Goal: Information Seeking & Learning: Compare options

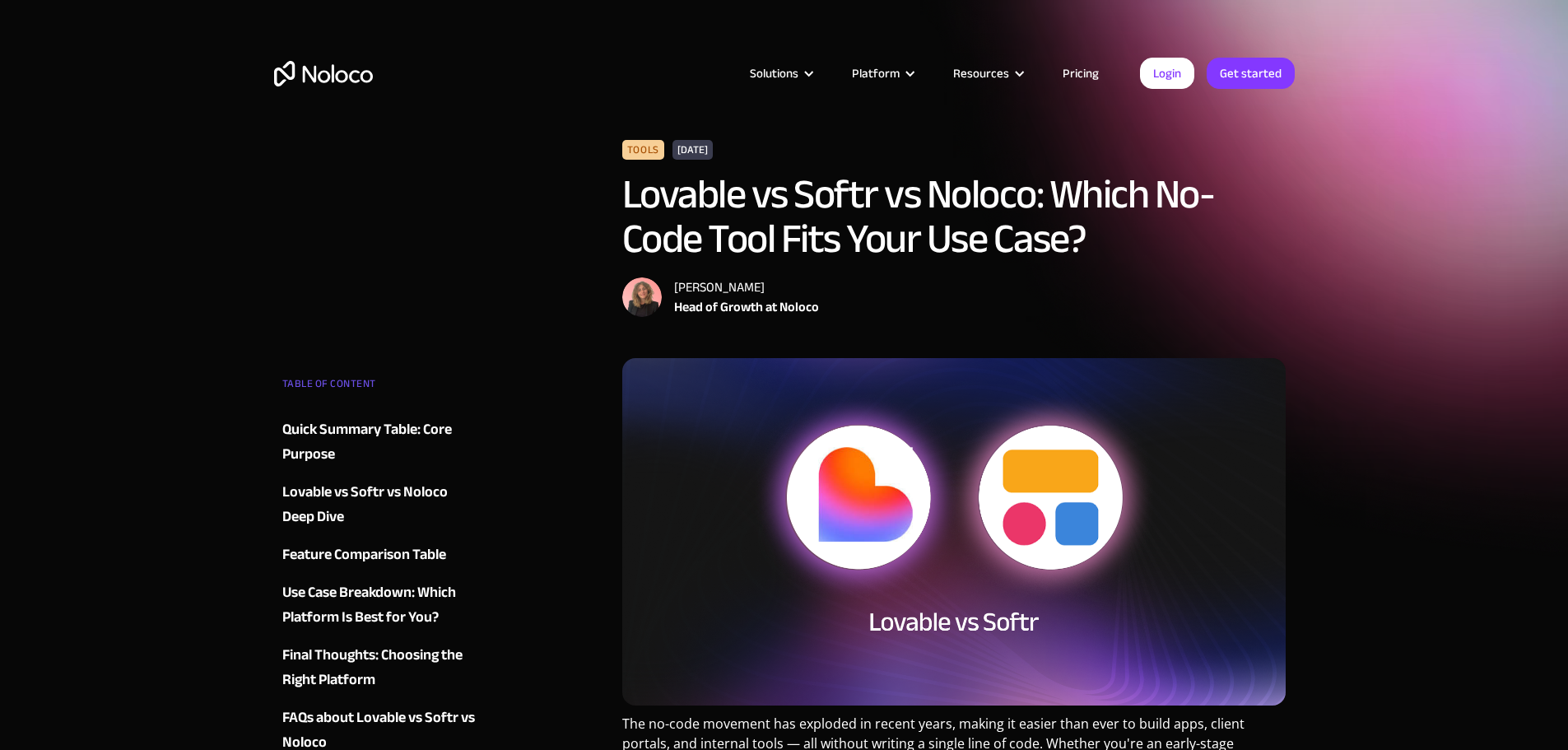
drag, startPoint x: 486, startPoint y: 104, endPoint x: 476, endPoint y: 106, distance: 10.2
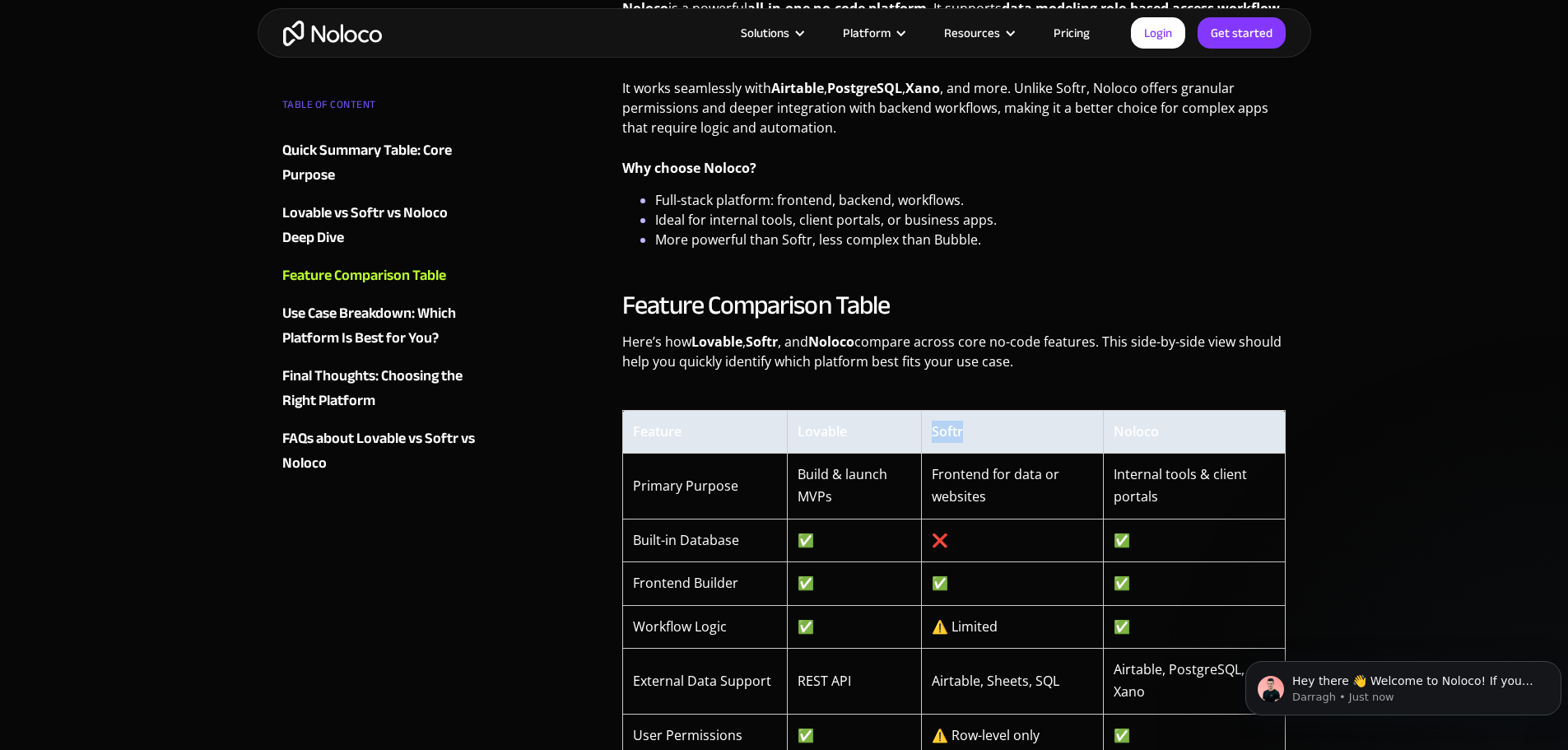
drag, startPoint x: 989, startPoint y: 442, endPoint x: 918, endPoint y: 430, distance: 72.0
click at [918, 430] on tr "Feature Lovable Softr Noloco" at bounding box center [954, 431] width 663 height 42
click at [1004, 482] on td "Frontend for data or websites" at bounding box center [1013, 485] width 182 height 66
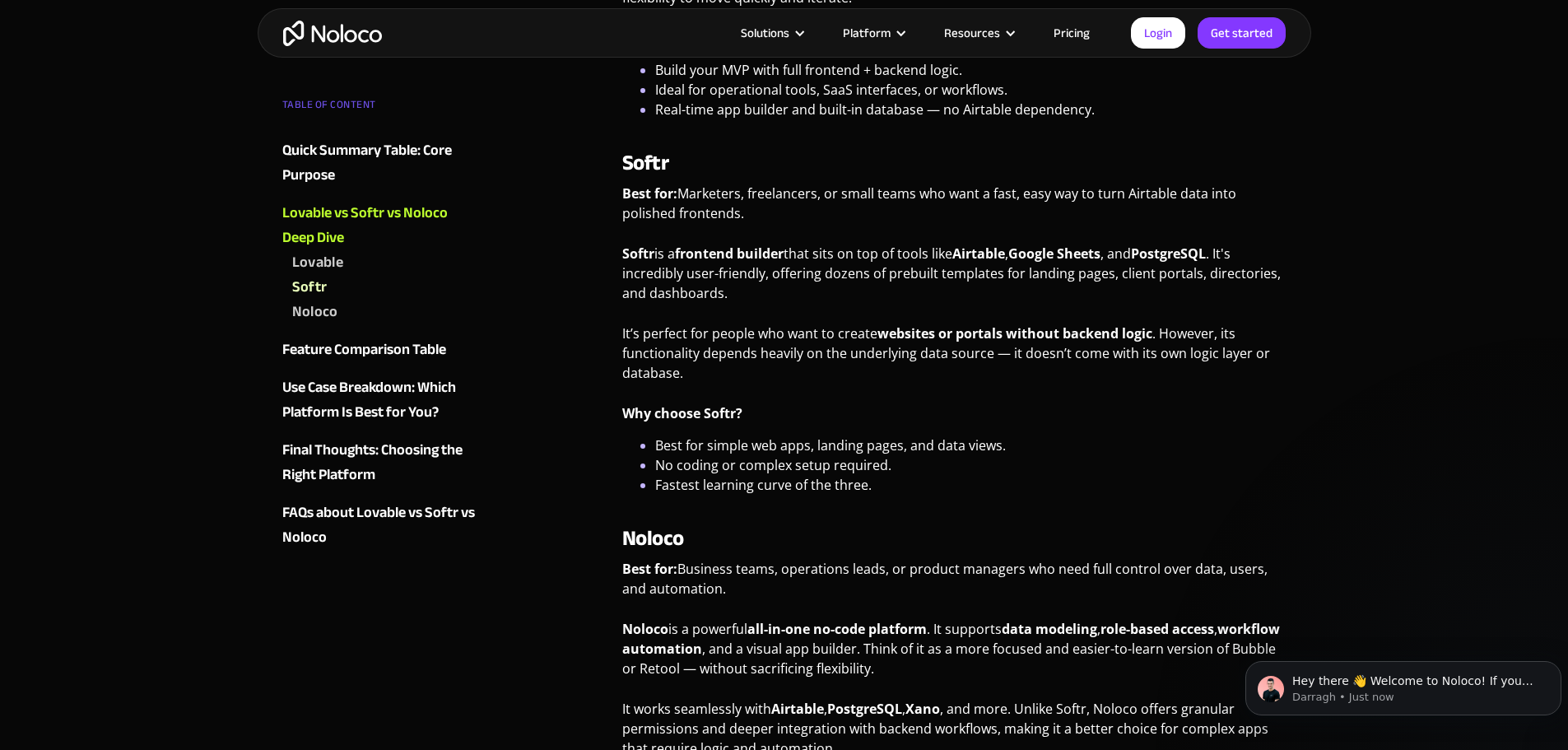
scroll to position [1810, 0]
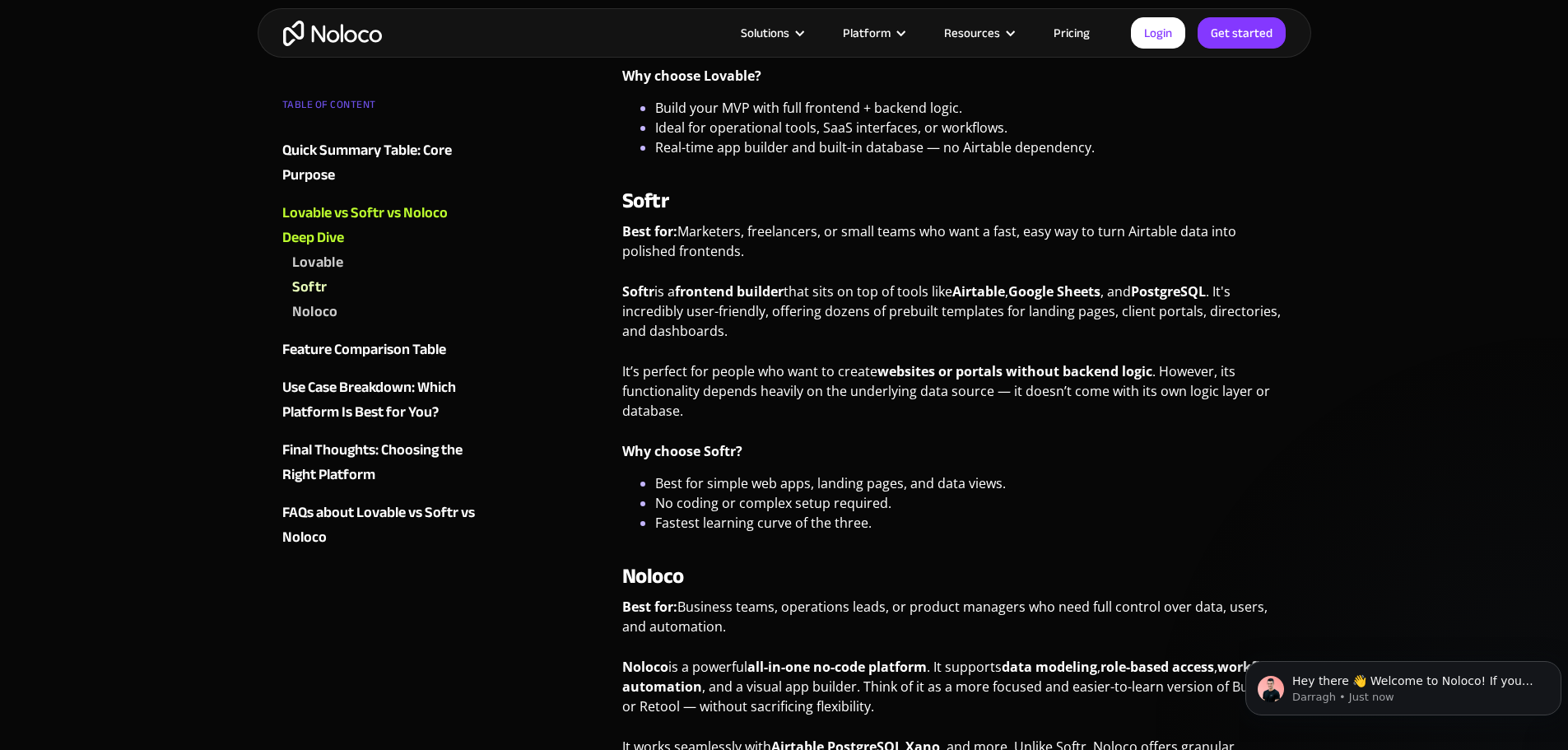
drag, startPoint x: 679, startPoint y: 227, endPoint x: 820, endPoint y: 264, distance: 145.8
click at [820, 264] on p "Best for: Marketers, freelancers, or small teams who want a fast, easy way to t…" at bounding box center [954, 248] width 664 height 52
click at [932, 264] on p "Best for: Marketers, freelancers, or small teams who want a fast, easy way to t…" at bounding box center [954, 248] width 664 height 52
click at [980, 323] on p "Softr is a frontend builder that sits on top of tools like Airtable , Google Sh…" at bounding box center [954, 318] width 664 height 72
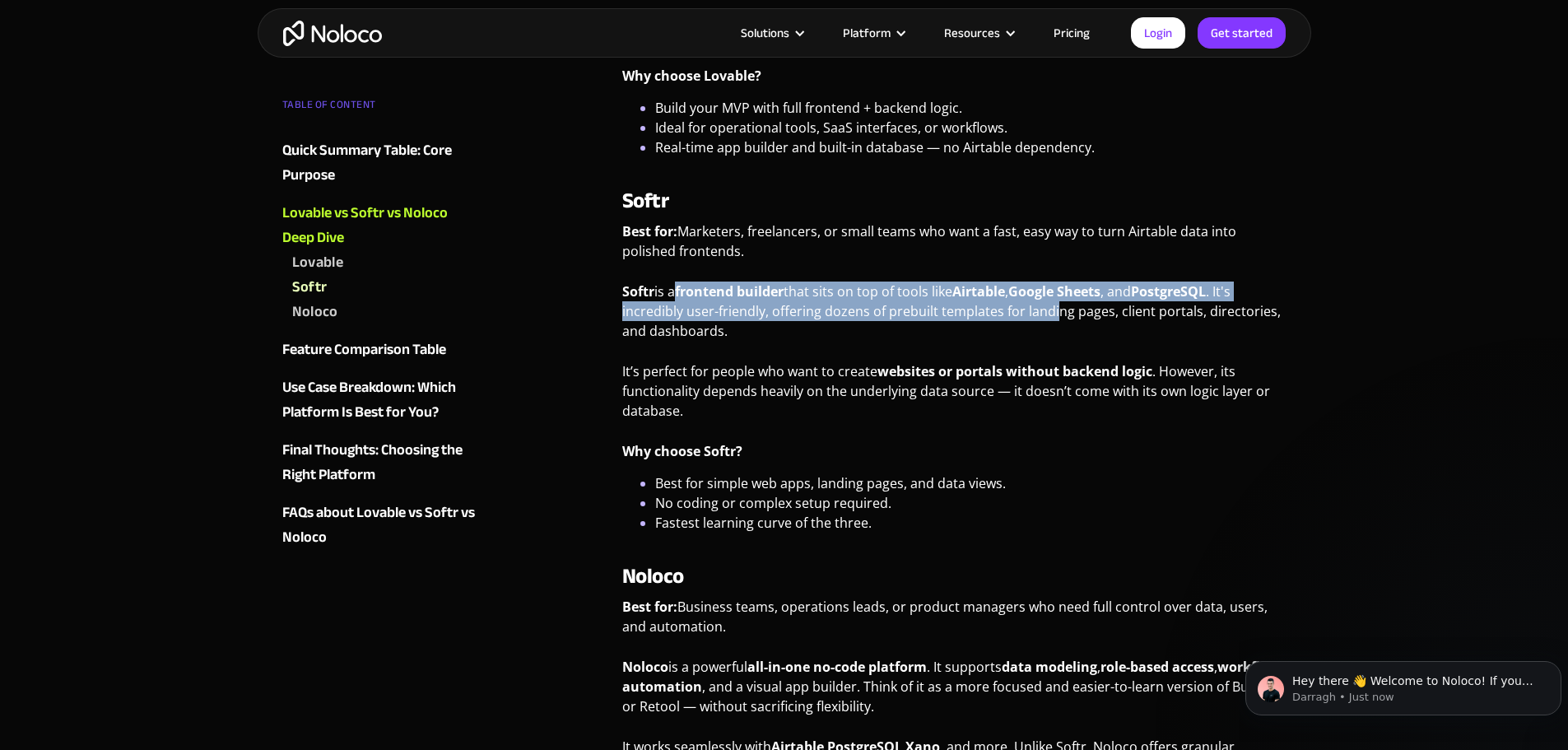
drag, startPoint x: 675, startPoint y: 279, endPoint x: 1052, endPoint y: 316, distance: 378.8
click at [1052, 316] on div "Softr Best for: Marketers, freelancers, or small teams who want a fast, easy wa…" at bounding box center [954, 360] width 664 height 344
click at [971, 280] on div "Softr Best for: Marketers, freelancers, or small teams who want a fast, easy wa…" at bounding box center [954, 360] width 664 height 344
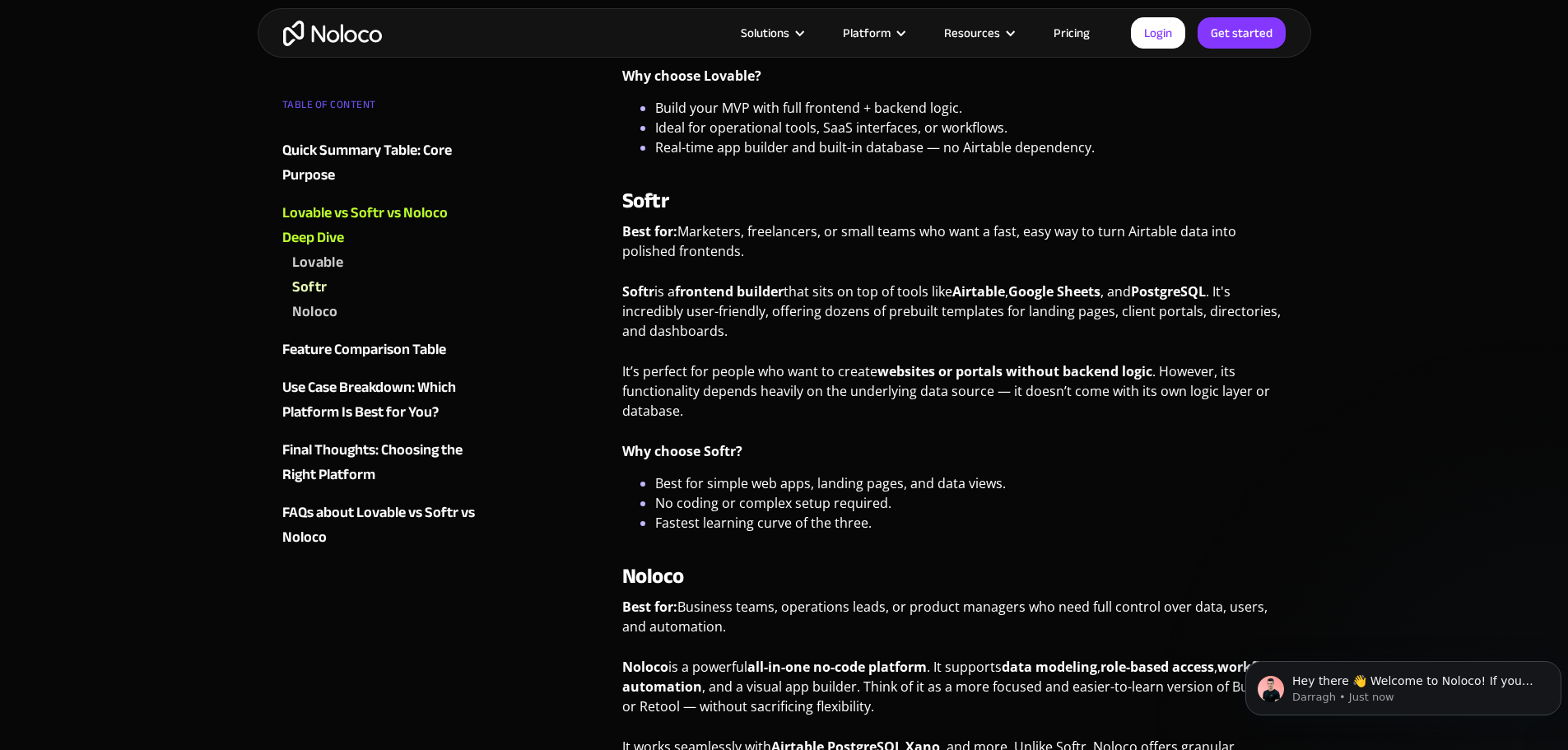
click at [1065, 277] on div "Softr Best for: Marketers, freelancers, or small teams who want a fast, easy wa…" at bounding box center [954, 360] width 664 height 344
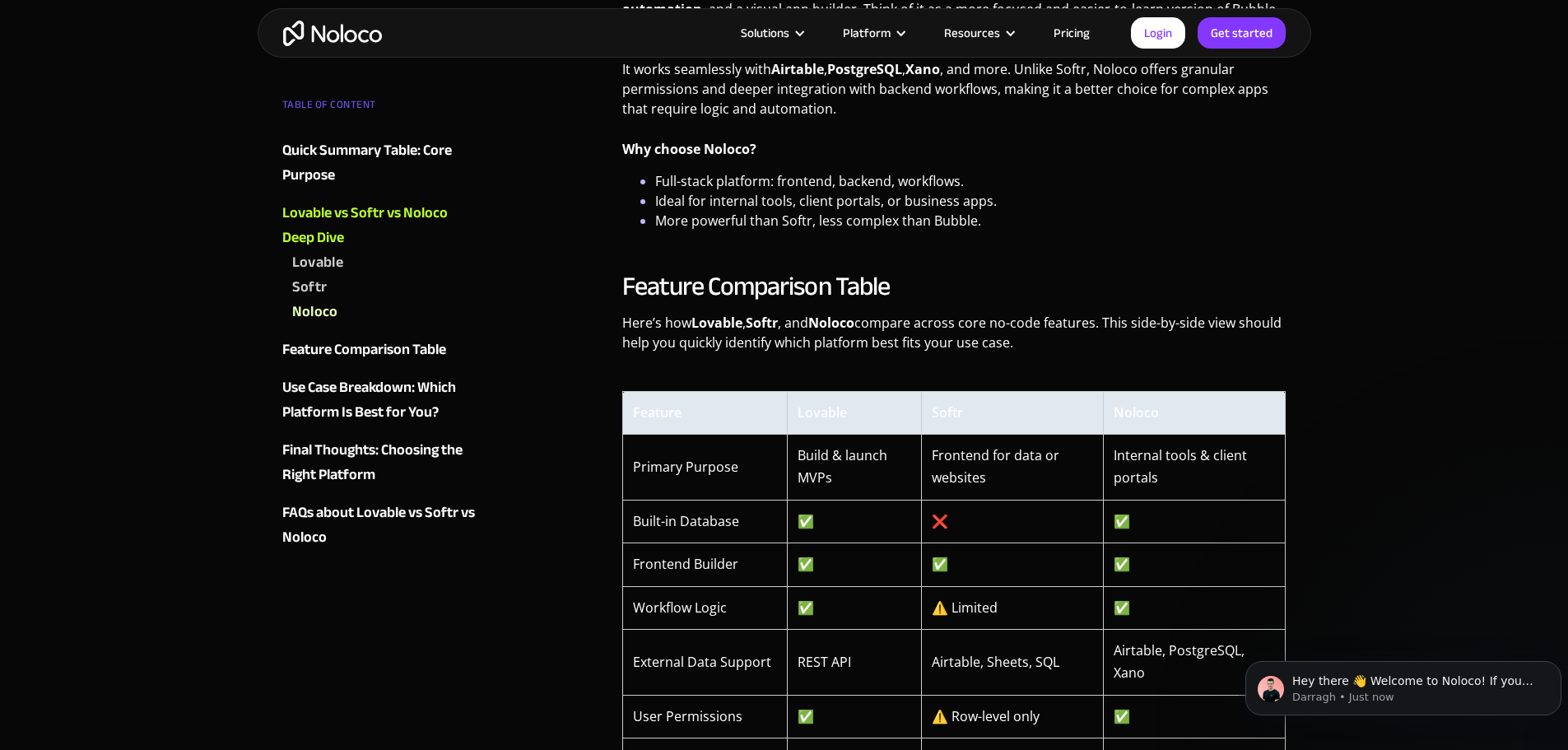
scroll to position [2799, 0]
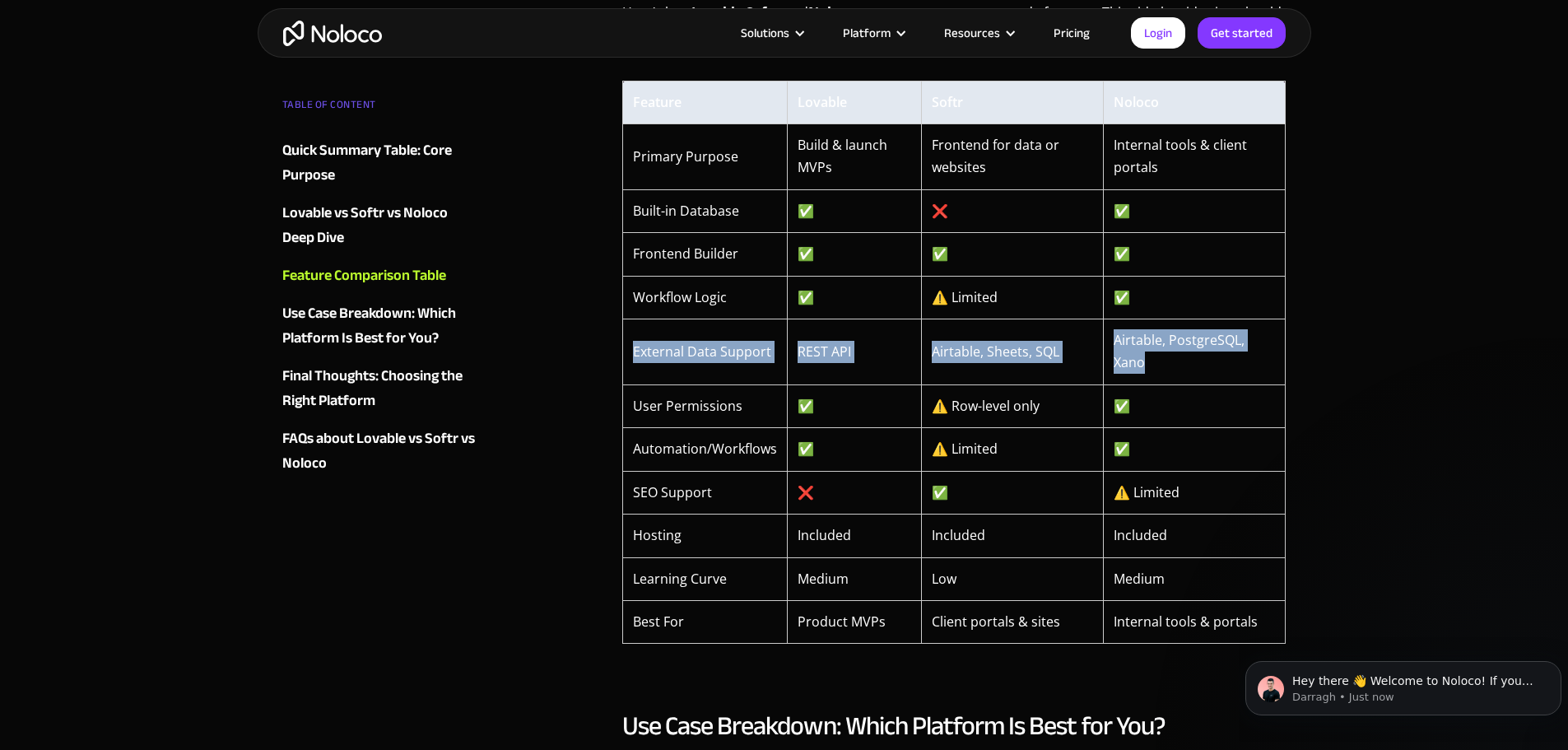
drag, startPoint x: 1228, startPoint y: 367, endPoint x: 627, endPoint y: 349, distance: 601.3
click at [627, 349] on tr "External Data Support REST API Airtable, Sheets, SQL Airtable, PostgreSQL, Xano" at bounding box center [954, 352] width 663 height 66
click at [1213, 378] on td "Airtable, PostgreSQL, Xano" at bounding box center [1195, 352] width 182 height 66
drag, startPoint x: 1092, startPoint y: 360, endPoint x: 634, endPoint y: 337, distance: 458.6
click at [634, 337] on tr "External Data Support REST API Airtable, Sheets, SQL Airtable, PostgreSQL, Xano" at bounding box center [954, 352] width 663 height 66
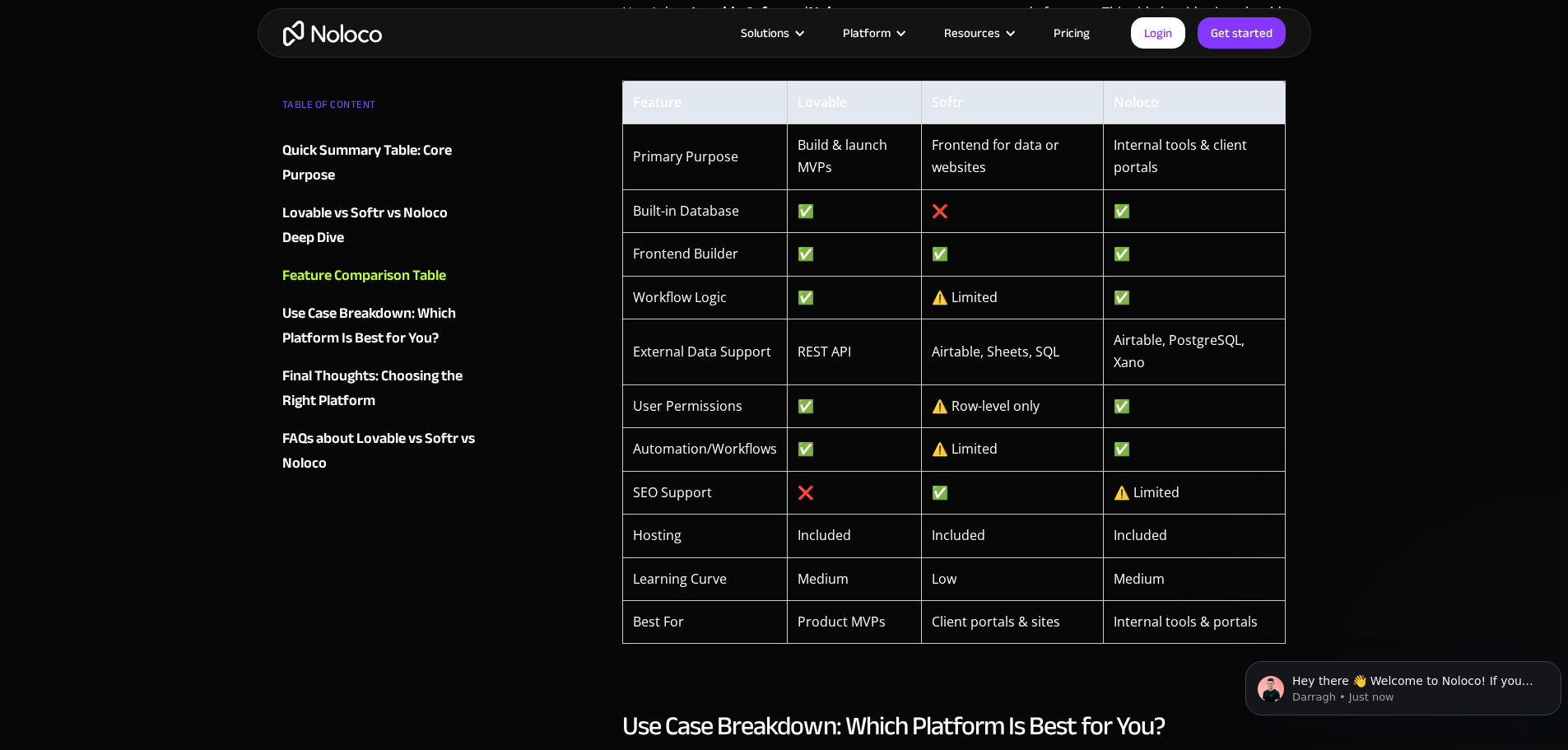
click at [641, 202] on td "Built-in Database" at bounding box center [705, 211] width 164 height 42
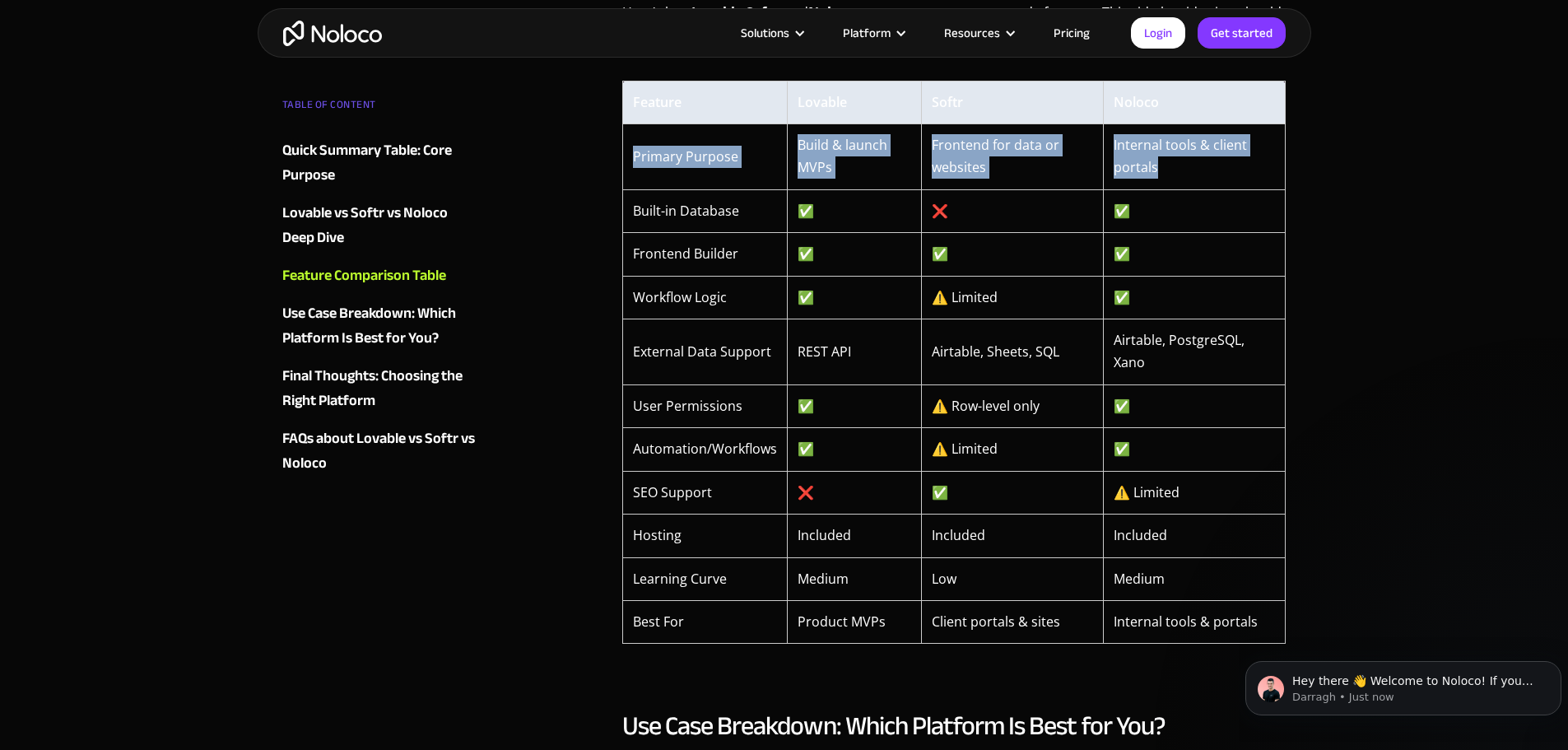
drag, startPoint x: 632, startPoint y: 159, endPoint x: 1178, endPoint y: 173, distance: 546.2
click at [1178, 173] on tr "Primary Purpose Build & launch MVPs Frontend for data or websites Internal tool…" at bounding box center [954, 156] width 663 height 66
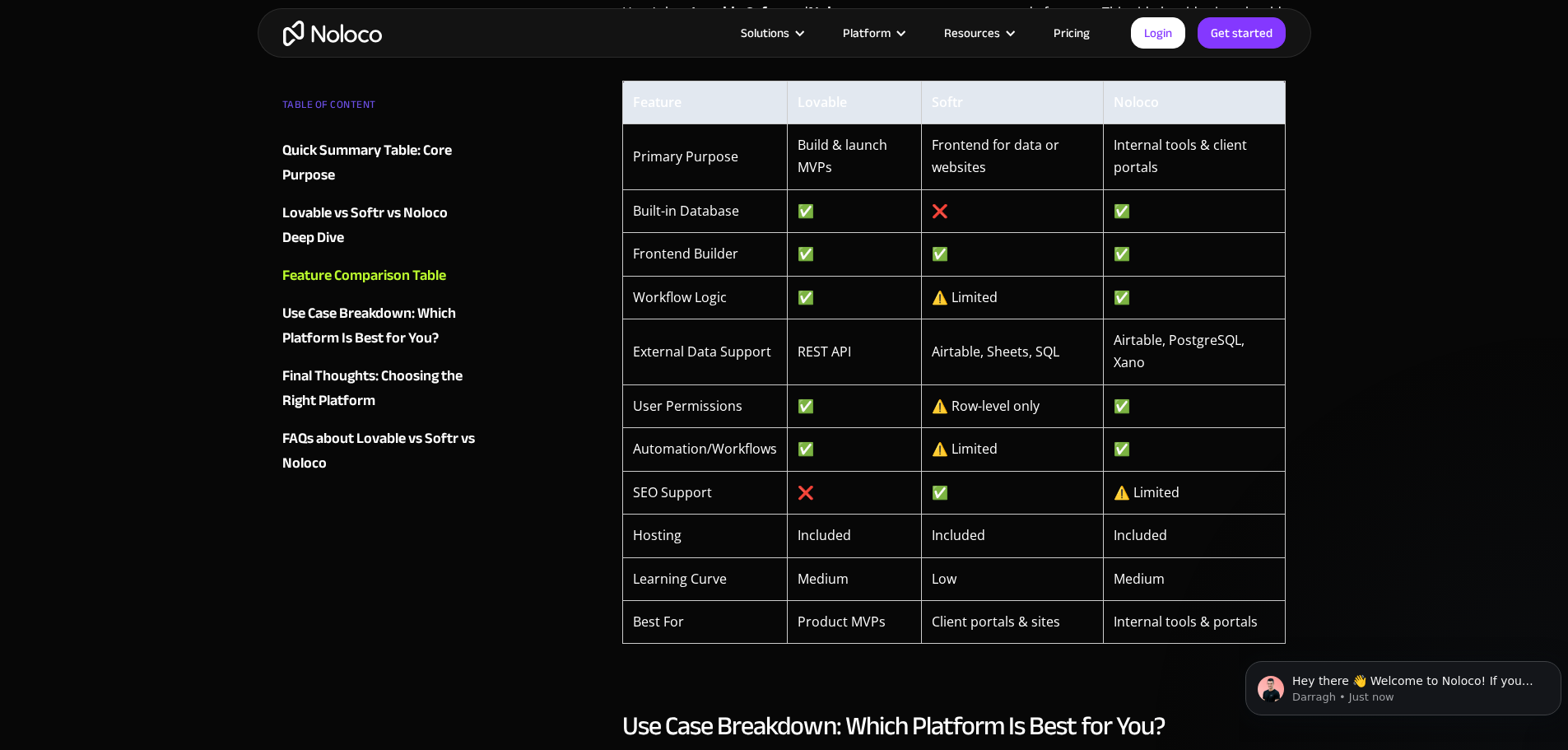
click at [1268, 619] on td "Internal tools & portals" at bounding box center [1195, 622] width 182 height 42
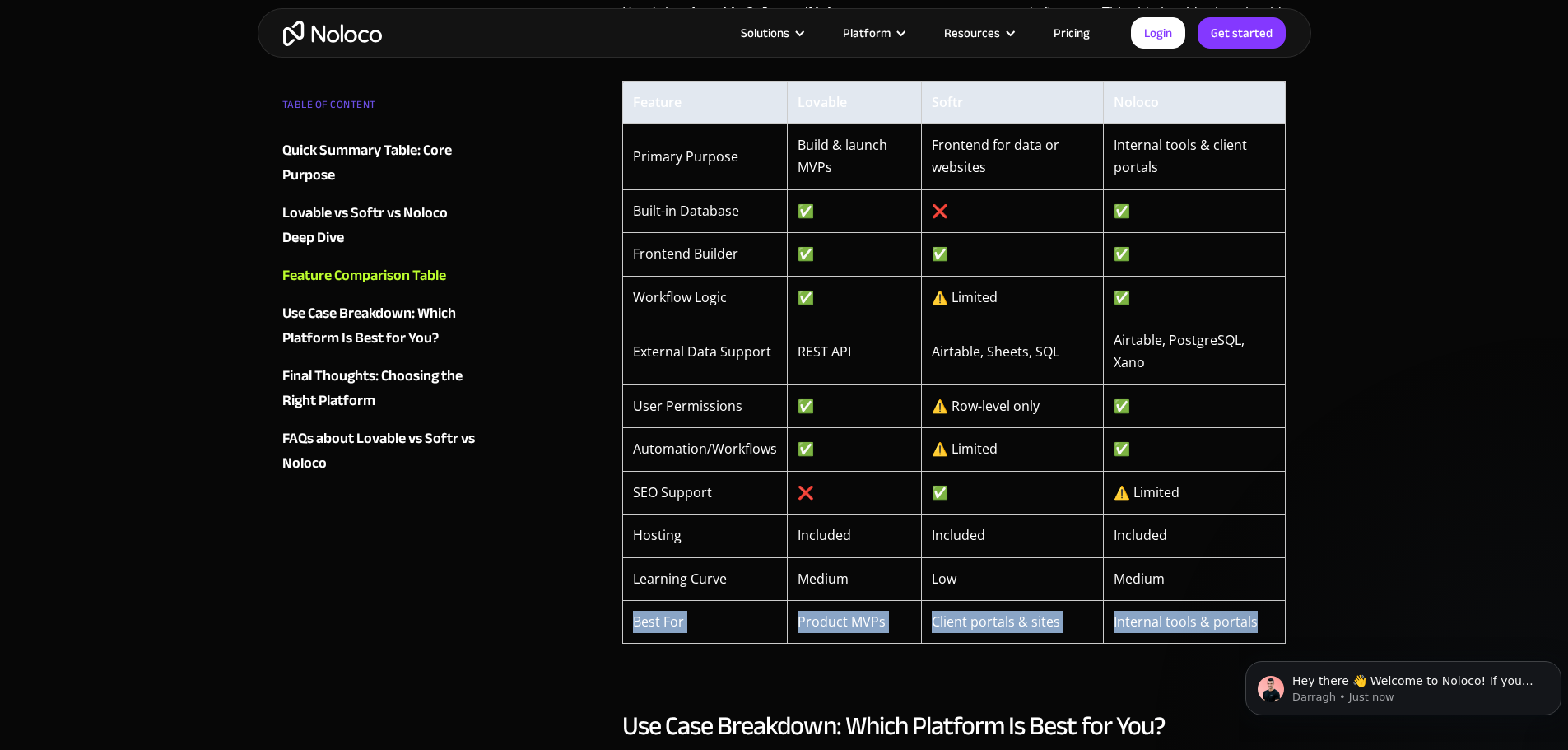
drag, startPoint x: 1267, startPoint y: 619, endPoint x: 633, endPoint y: 628, distance: 634.1
click at [633, 628] on tr "Best For Product MVPs Client portals & sites Internal tools & portals" at bounding box center [954, 622] width 663 height 42
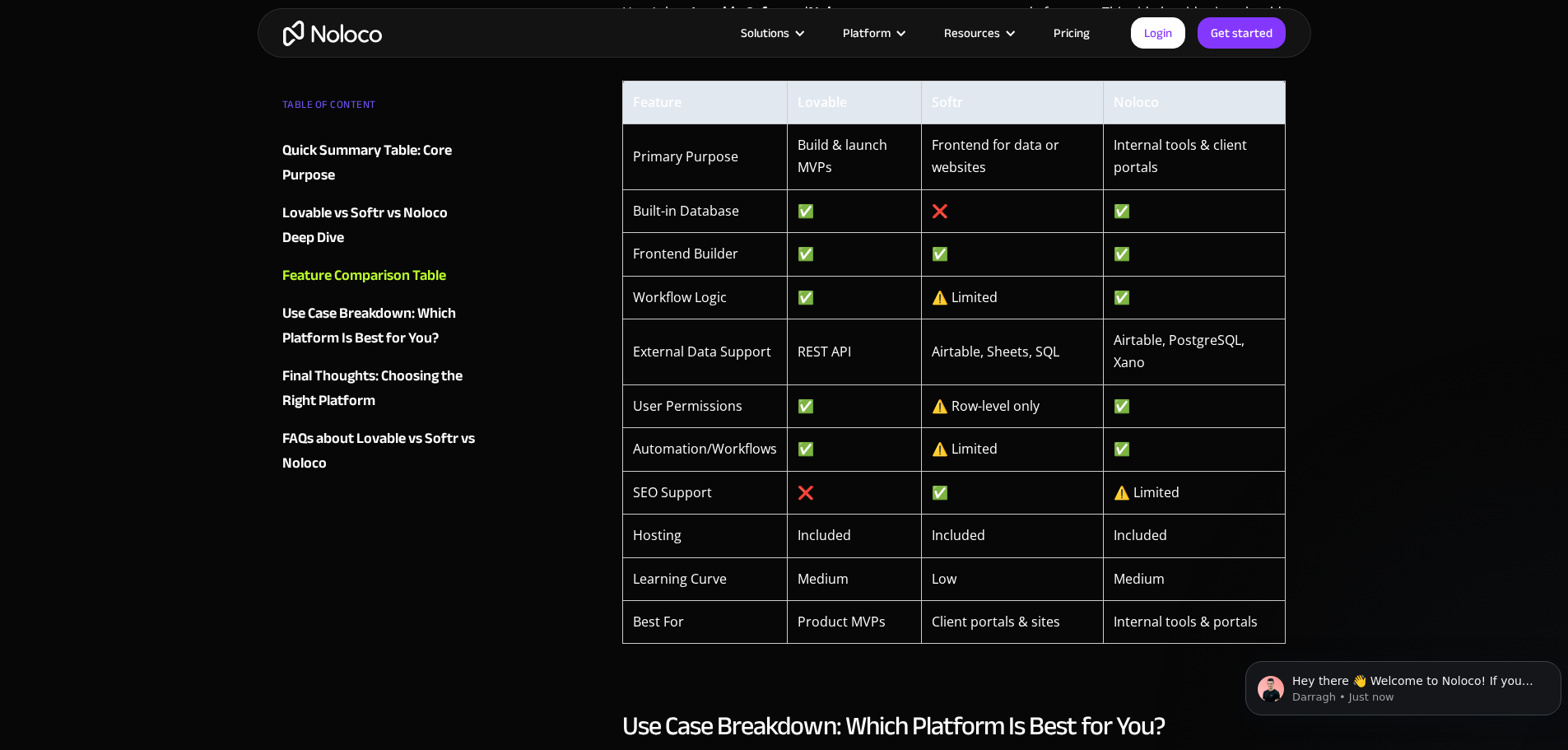
click at [1206, 450] on td "✅" at bounding box center [1195, 449] width 182 height 42
drag, startPoint x: 1224, startPoint y: 487, endPoint x: 637, endPoint y: 488, distance: 587.0
click at [637, 488] on tr "SEO Support ❌ ✅ ⚠️ Limited" at bounding box center [954, 492] width 663 height 42
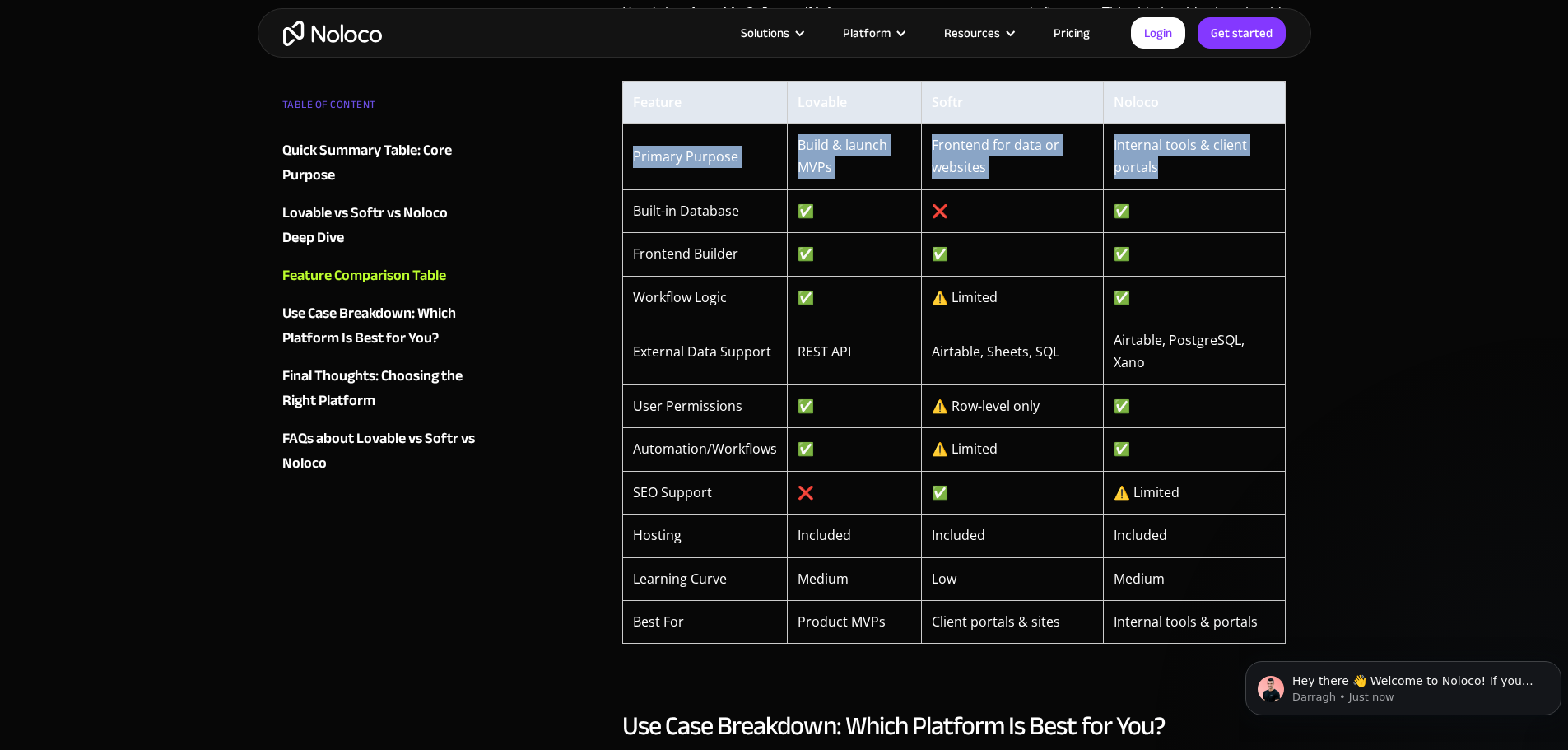
drag, startPoint x: 1188, startPoint y: 171, endPoint x: 627, endPoint y: 157, distance: 561.2
click at [627, 157] on tr "Primary Purpose Build & launch MVPs Frontend for data or websites Internal tool…" at bounding box center [954, 156] width 663 height 66
click at [635, 140] on td "Primary Purpose" at bounding box center [705, 156] width 164 height 66
drag, startPoint x: 631, startPoint y: 137, endPoint x: 1178, endPoint y: 170, distance: 548.0
click at [1178, 170] on tr "Primary Purpose Build & launch MVPs Frontend for data or websites Internal tool…" at bounding box center [954, 156] width 663 height 66
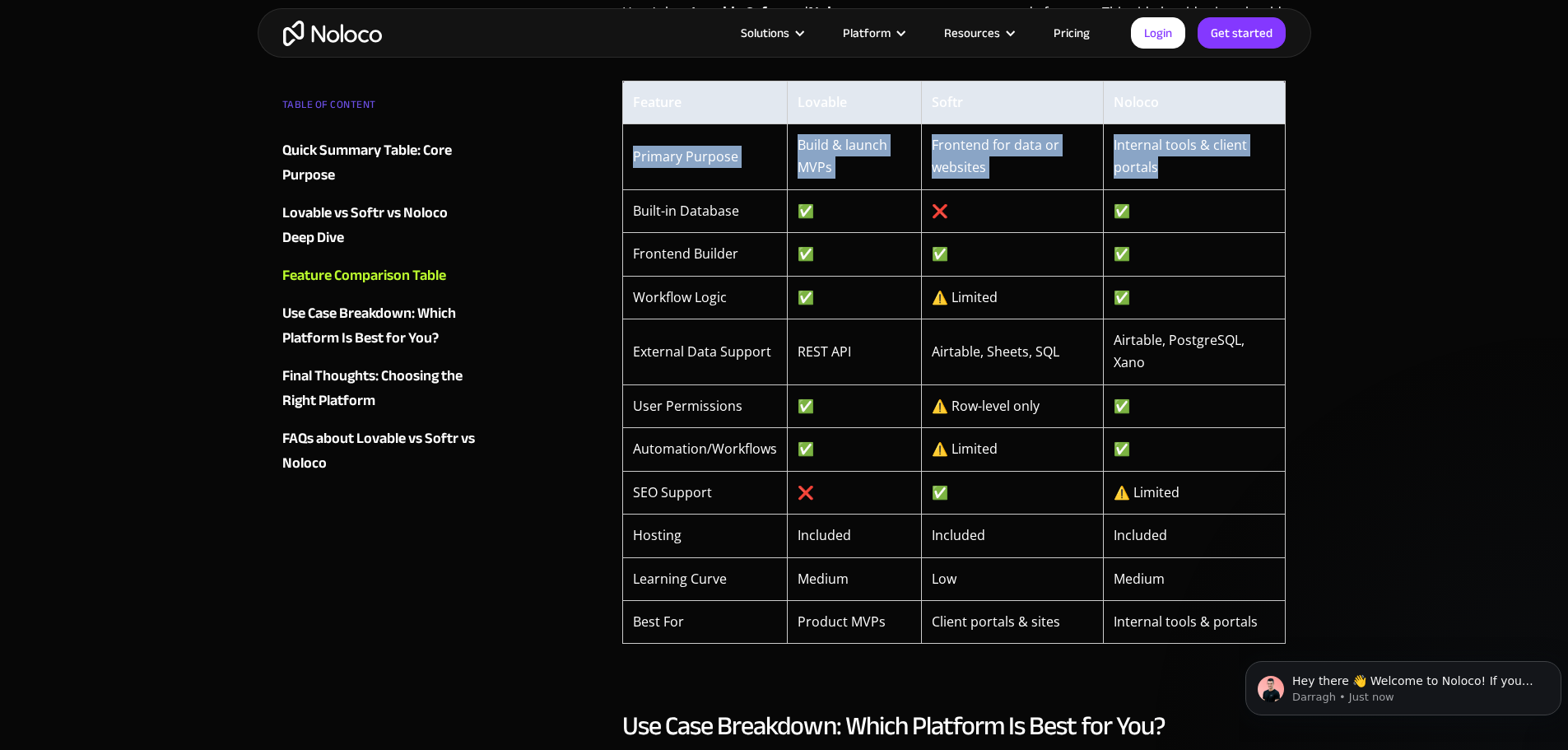
click at [1234, 175] on td "Internal tools & client portals" at bounding box center [1195, 156] width 182 height 66
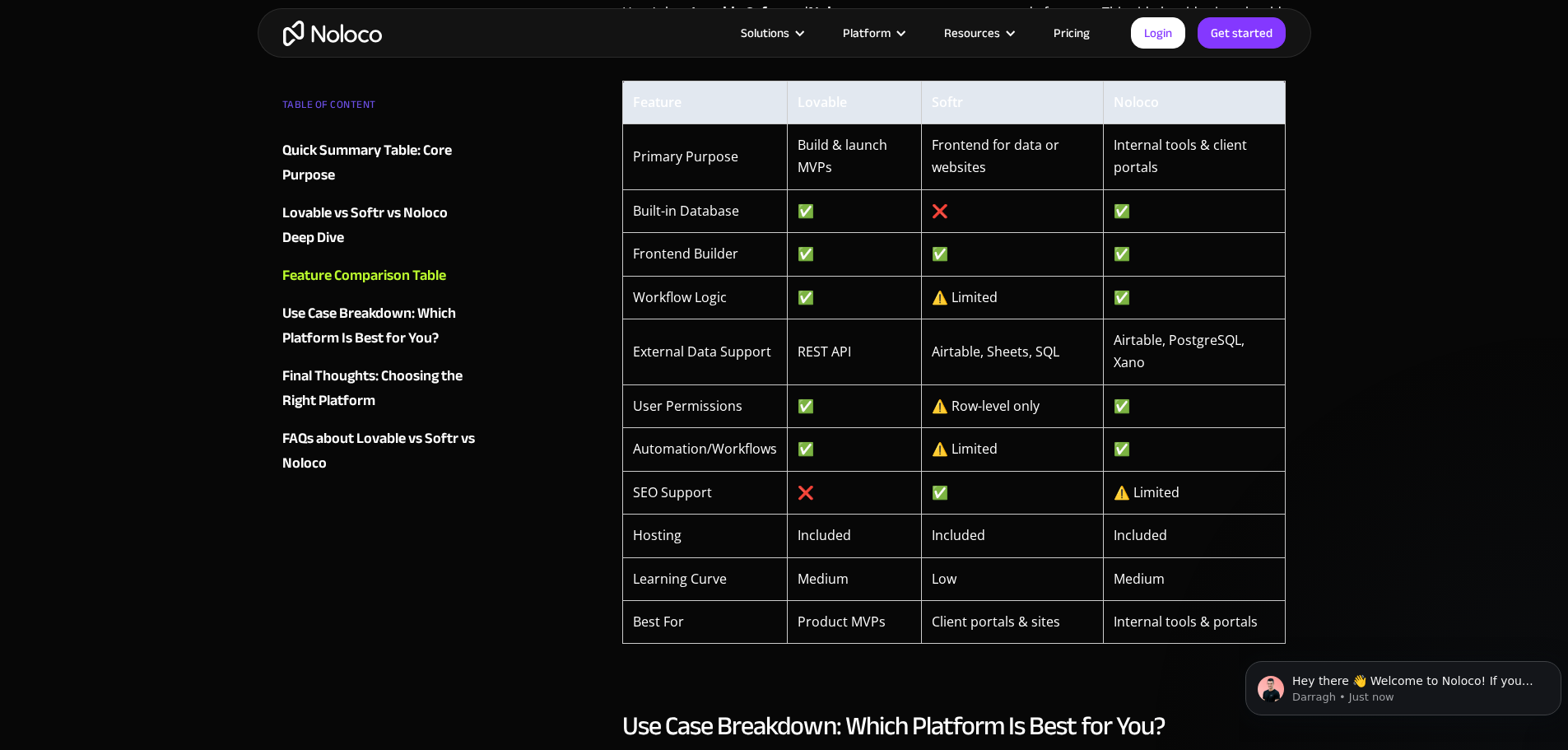
click at [1289, 137] on div "The no-code movement has exploded in recent years, making it easier than ever t…" at bounding box center [954, 149] width 681 height 5179
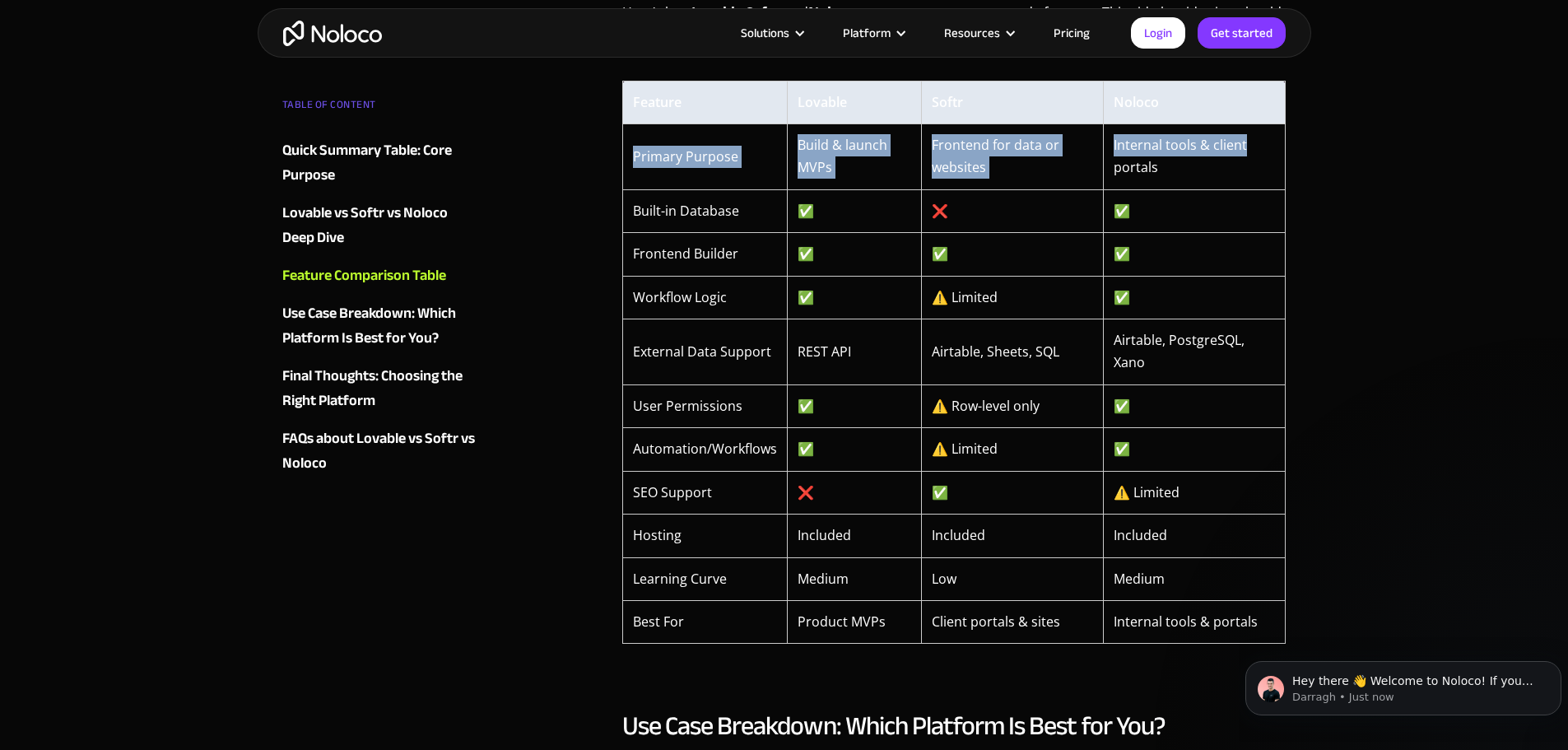
drag, startPoint x: 1234, startPoint y: 139, endPoint x: 632, endPoint y: 152, distance: 602.1
click at [632, 152] on tr "Primary Purpose Build & launch MVPs Frontend for data or websites Internal tool…" at bounding box center [954, 156] width 663 height 66
click at [632, 148] on td "Primary Purpose" at bounding box center [705, 156] width 164 height 66
drag, startPoint x: 630, startPoint y: 134, endPoint x: 1185, endPoint y: 168, distance: 556.0
click at [1185, 168] on tr "Primary Purpose Build & launch MVPs Frontend for data or websites Internal tool…" at bounding box center [954, 156] width 663 height 66
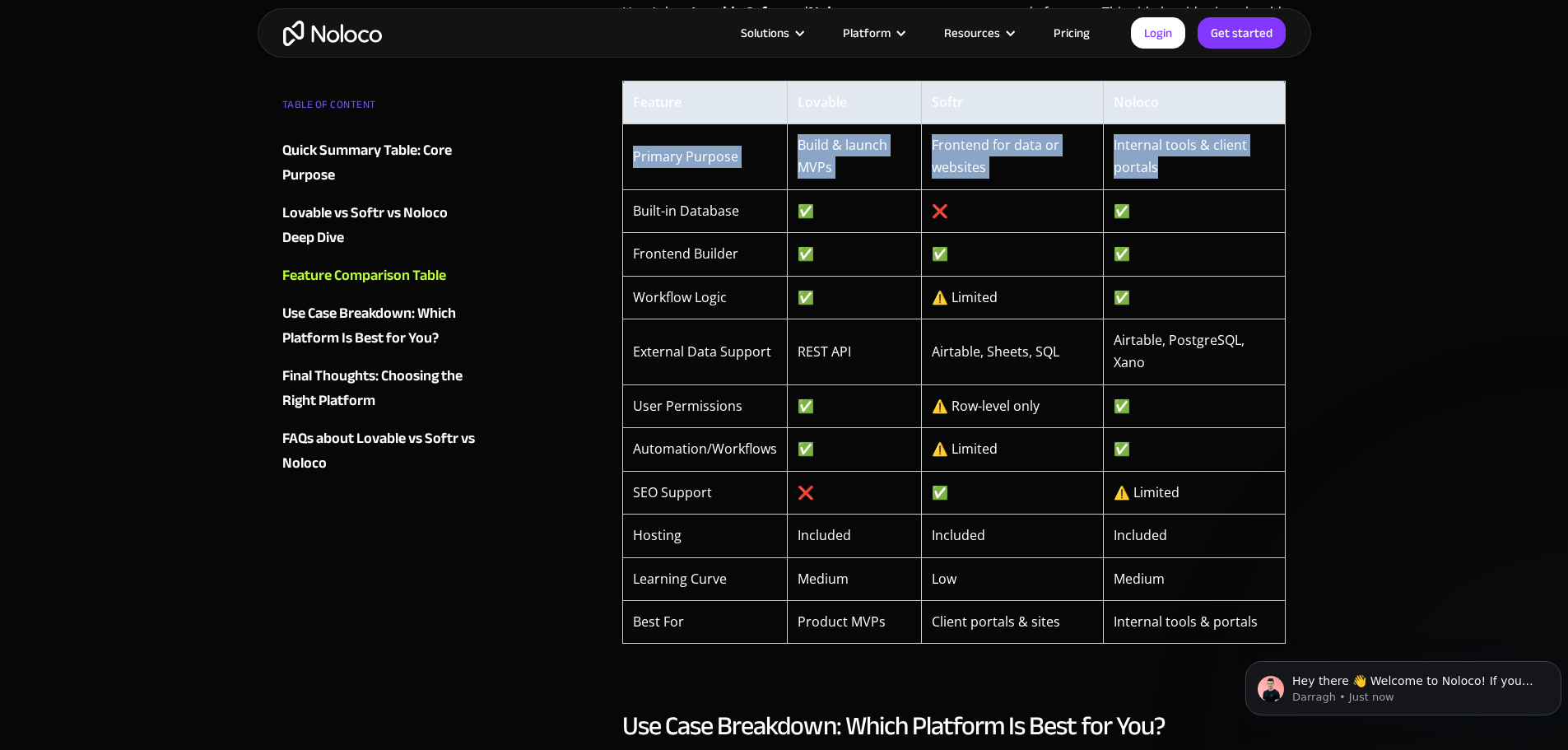
click at [1199, 168] on td "Internal tools & client portals" at bounding box center [1195, 156] width 182 height 66
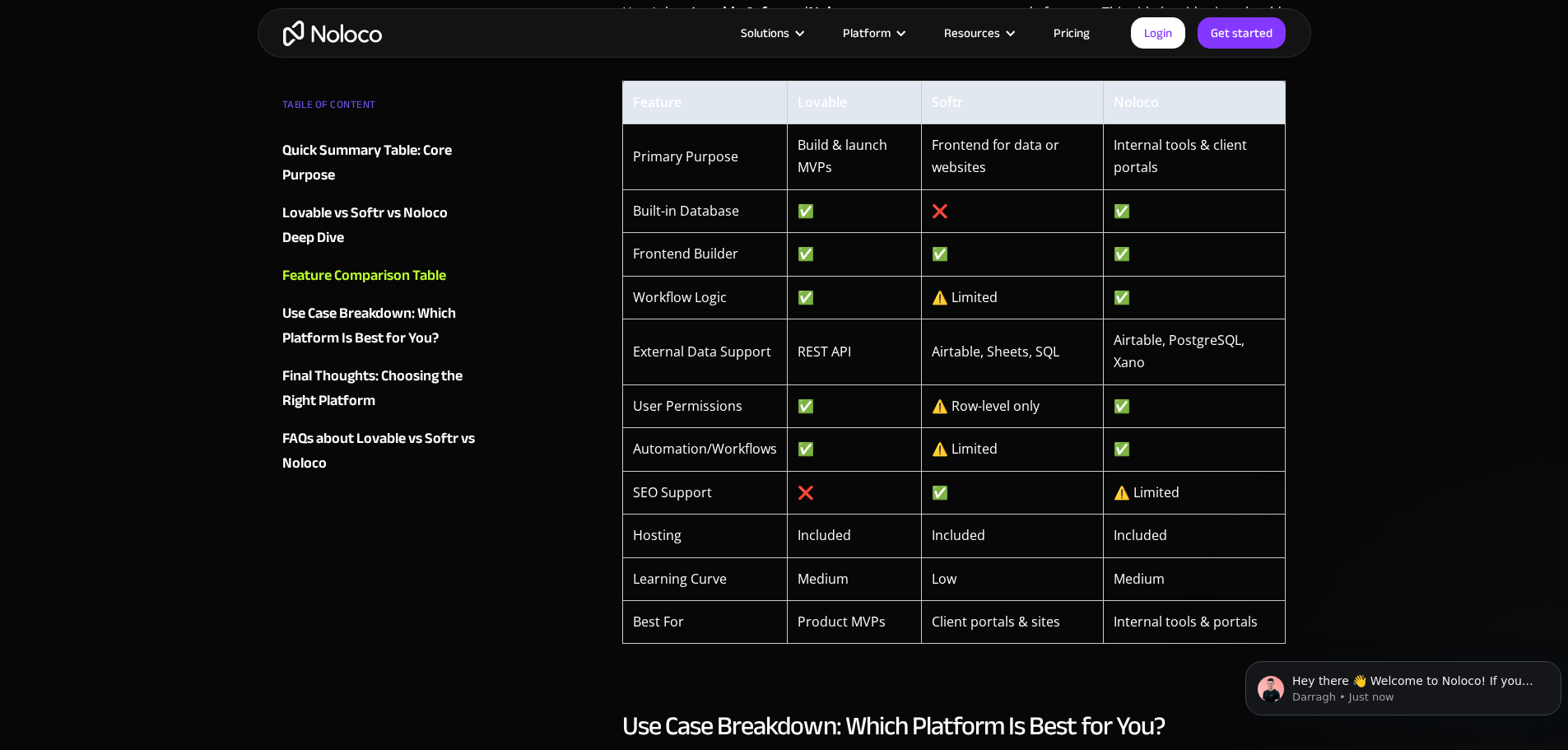
click at [1199, 369] on td "Airtable, PostgreSQL, Xano" at bounding box center [1195, 352] width 182 height 66
drag, startPoint x: 1233, startPoint y: 367, endPoint x: 1119, endPoint y: 360, distance: 114.2
click at [1119, 360] on td "Airtable, PostgreSQL, Xano" at bounding box center [1195, 352] width 182 height 66
click at [1197, 366] on td "Airtable, PostgreSQL, Xano" at bounding box center [1195, 352] width 182 height 66
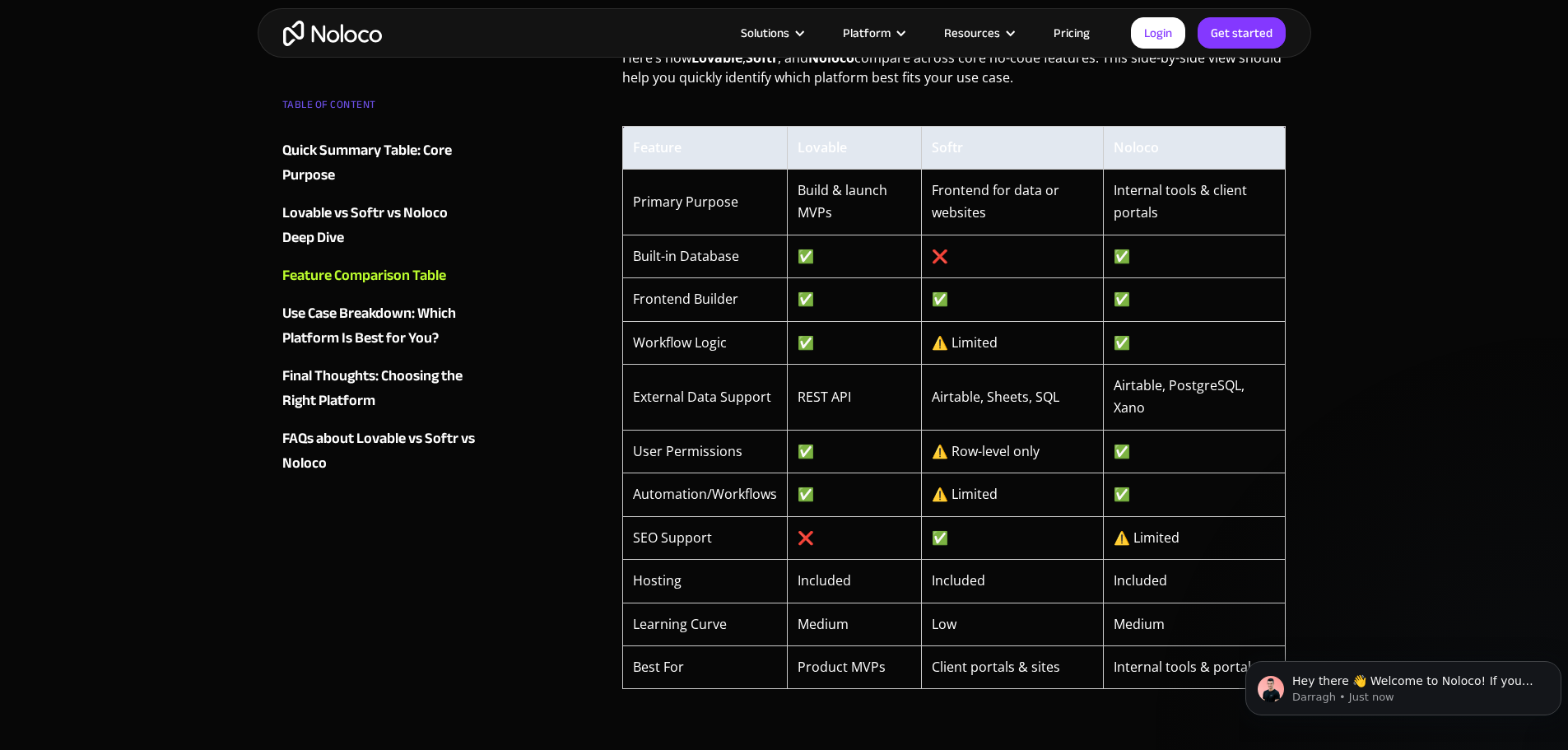
scroll to position [2716, 0]
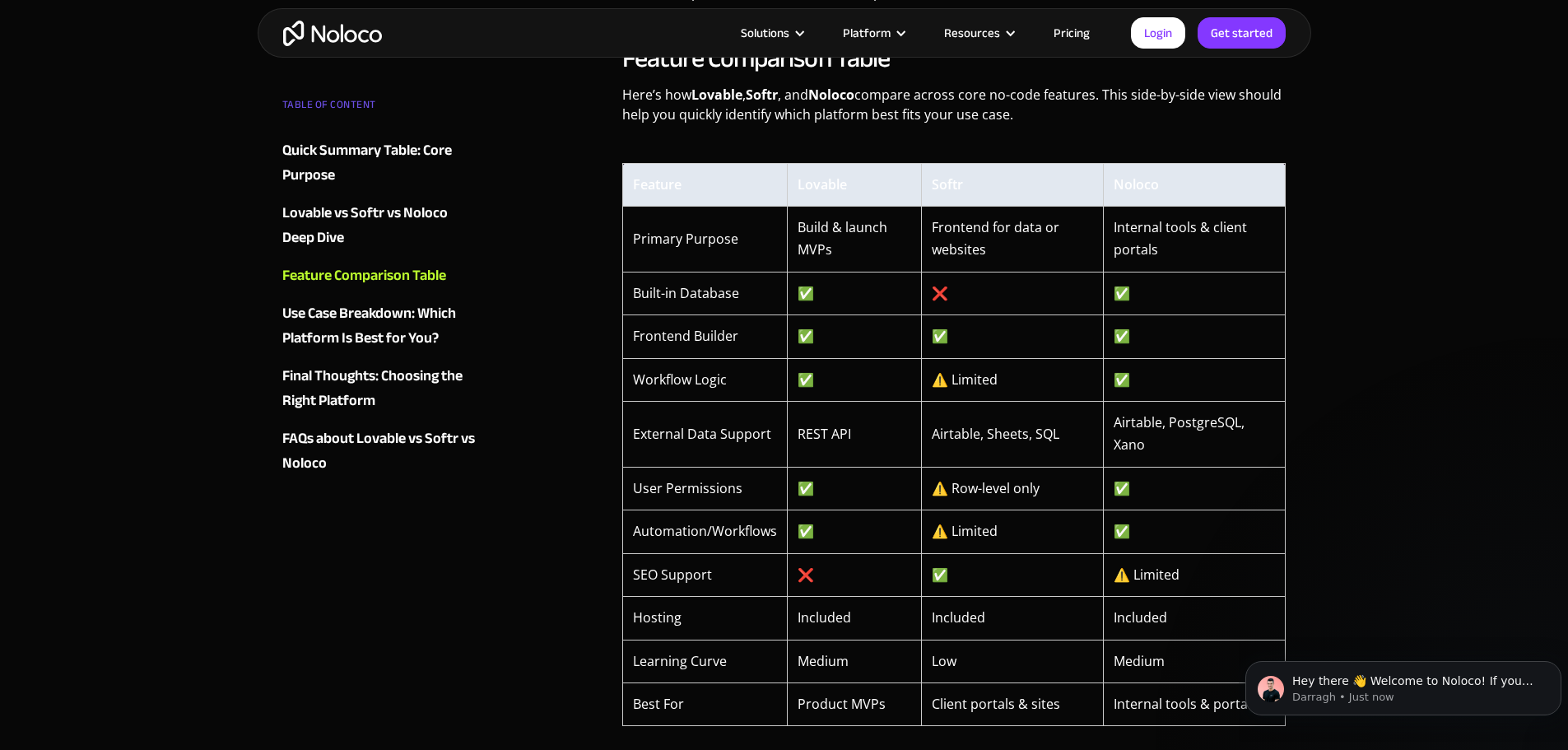
click at [1168, 440] on td "Airtable, PostgreSQL, Xano" at bounding box center [1195, 434] width 182 height 66
drag, startPoint x: 1167, startPoint y: 450, endPoint x: 1104, endPoint y: 410, distance: 74.6
click at [1104, 410] on td "Airtable, PostgreSQL, Xano" at bounding box center [1195, 434] width 182 height 66
click at [1188, 446] on td "Airtable, PostgreSQL, Xano" at bounding box center [1195, 434] width 182 height 66
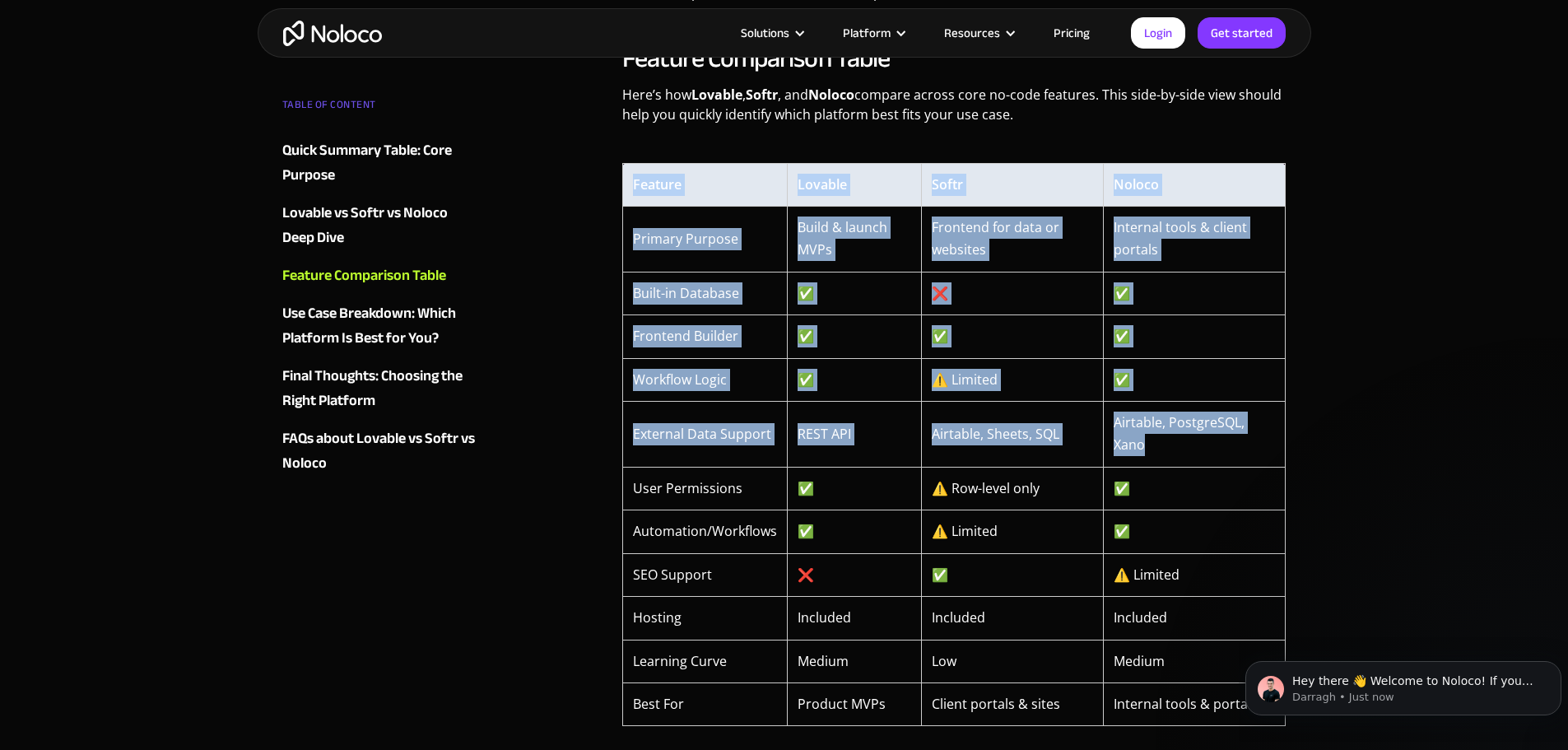
drag, startPoint x: 1185, startPoint y: 447, endPoint x: 578, endPoint y: 443, distance: 607.0
click at [578, 443] on div "TABLE OF CONTENT Quick Summary Table: Core Purpose Lovable vs Softr vs Noloco D…" at bounding box center [784, 231] width 1021 height 5179
click at [624, 439] on td "External Data Support" at bounding box center [705, 434] width 164 height 66
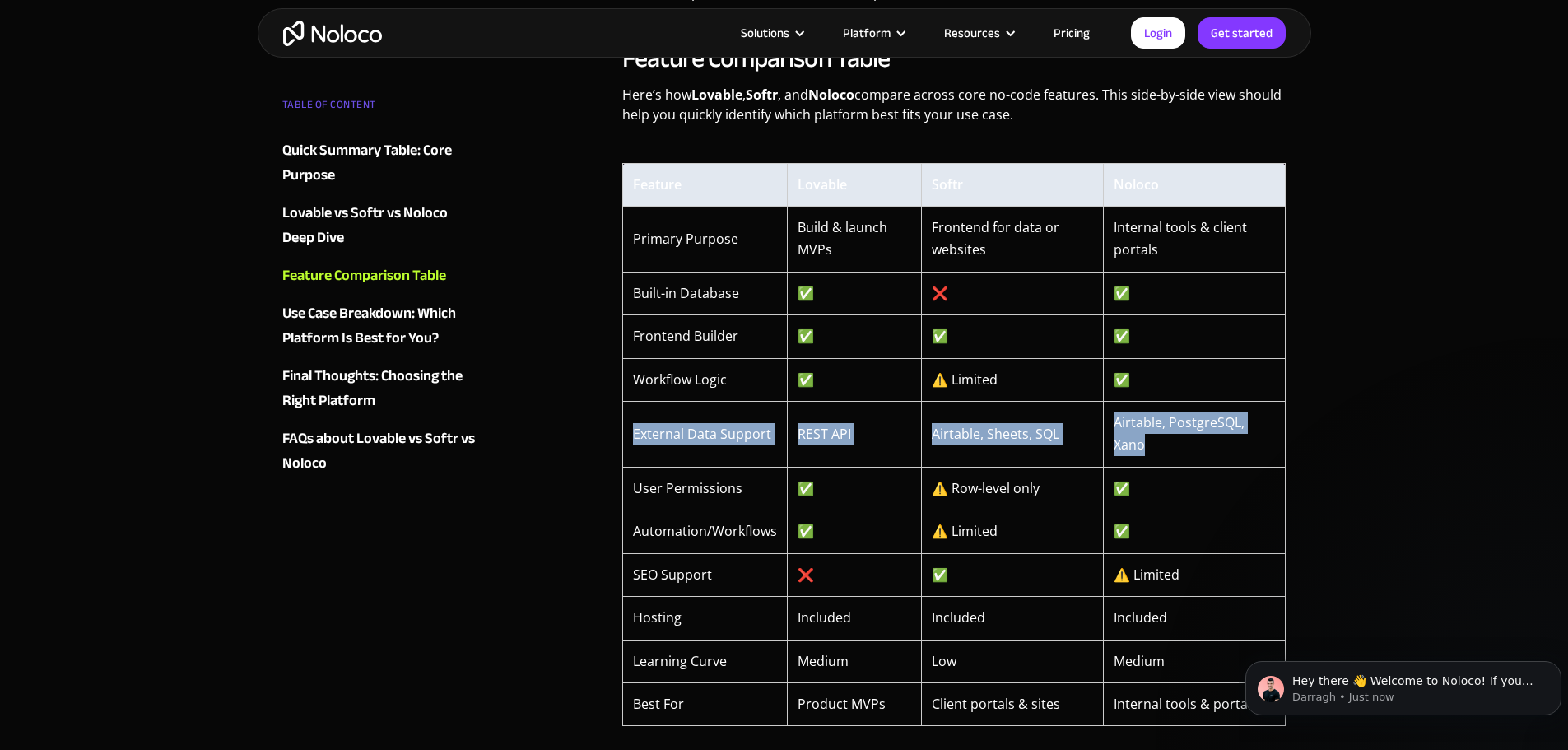
drag, startPoint x: 629, startPoint y: 439, endPoint x: 1193, endPoint y: 434, distance: 564.0
click at [1193, 434] on tr "External Data Support REST API Airtable, Sheets, SQL Airtable, PostgreSQL, Xano" at bounding box center [954, 434] width 663 height 66
click at [1201, 451] on td "Airtable, PostgreSQL, Xano" at bounding box center [1195, 434] width 182 height 66
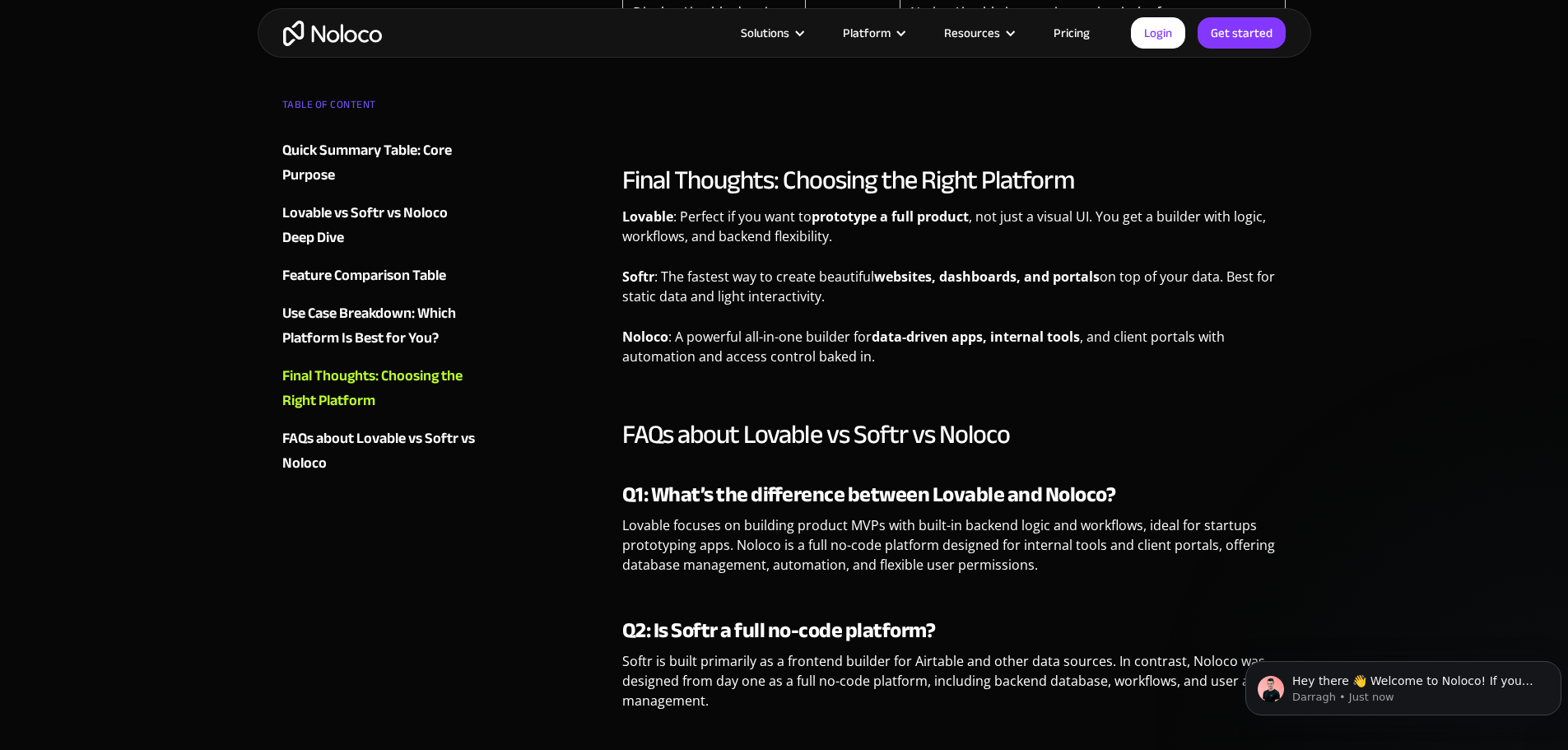
scroll to position [4033, 0]
click at [930, 225] on p "Lovable : Perfect if you want to prototype a full product , not just a visual U…" at bounding box center [954, 232] width 664 height 52
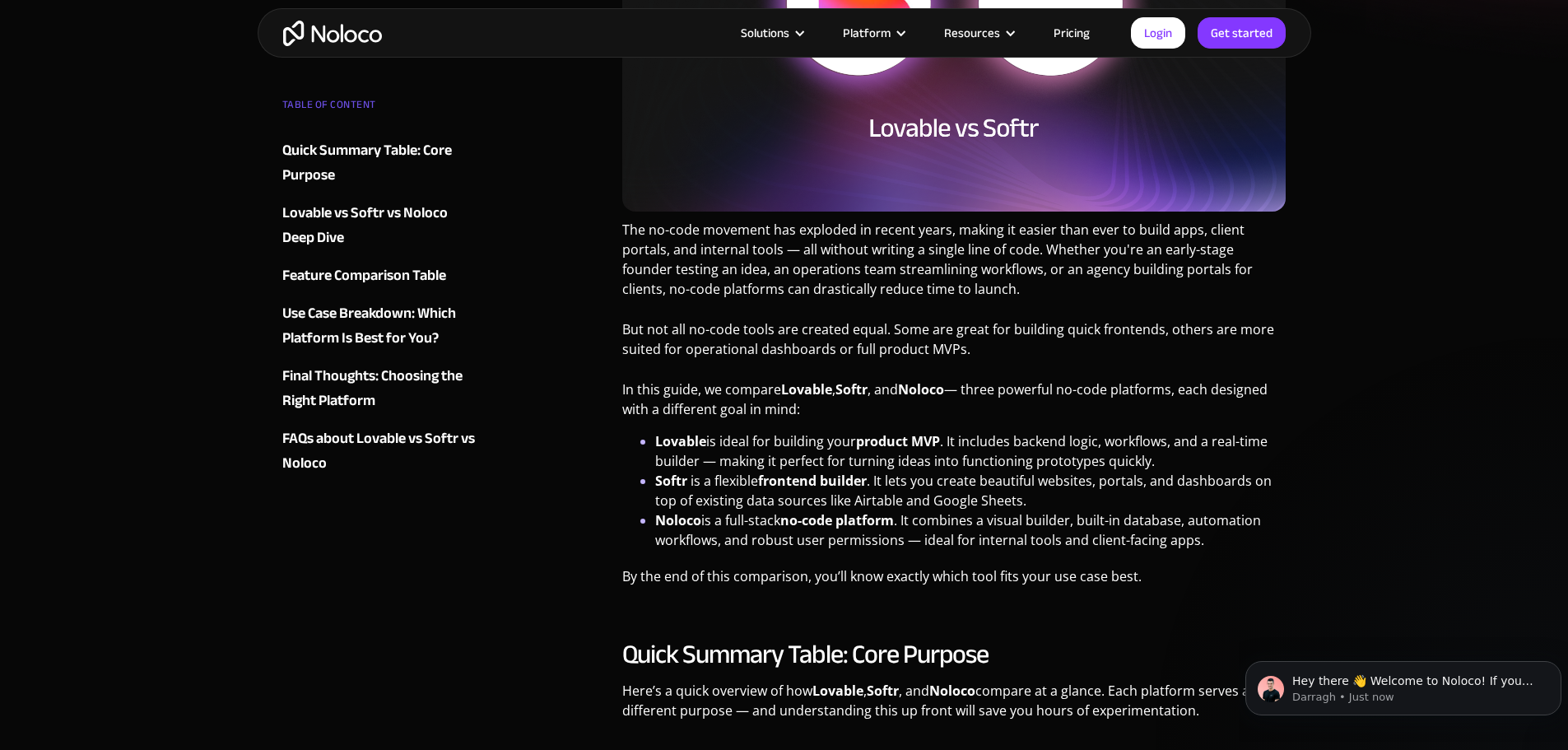
scroll to position [0, 0]
